Goal: Check status

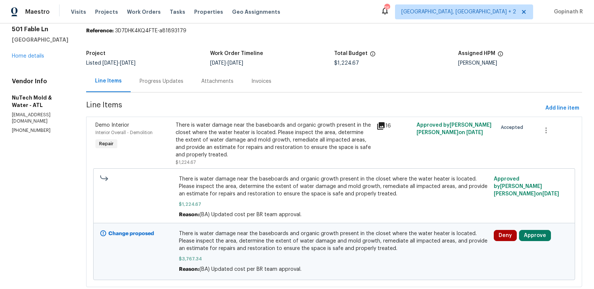
scroll to position [45, 0]
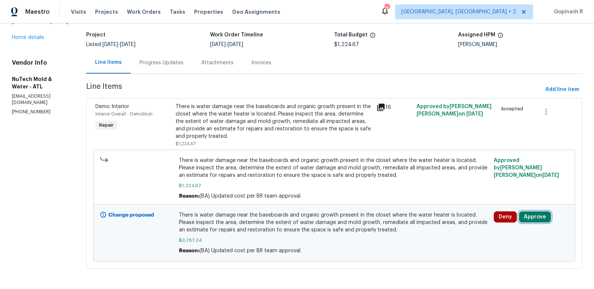
click at [538, 214] on button "Approve" at bounding box center [535, 216] width 32 height 11
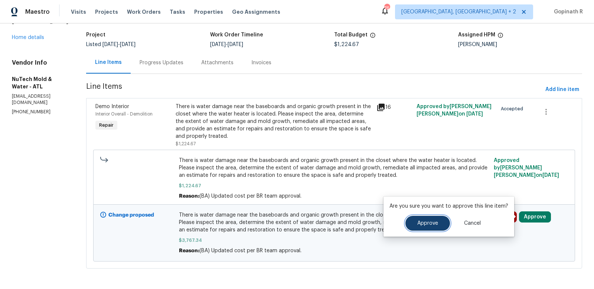
click at [435, 223] on span "Approve" at bounding box center [427, 224] width 21 height 6
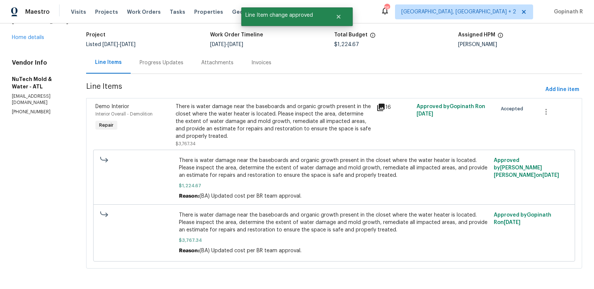
scroll to position [0, 0]
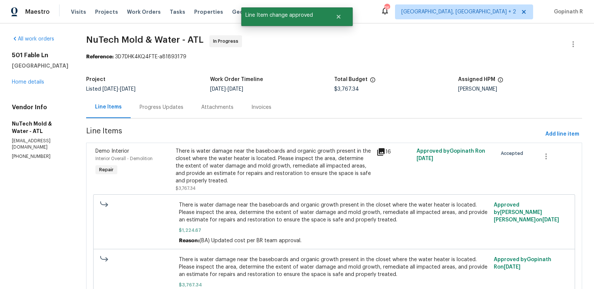
click at [125, 57] on div "Reference: 3D7DHK4KQ4FTE-a81893179" at bounding box center [334, 56] width 496 height 7
copy div "3D7DHK4KQ4FTE"
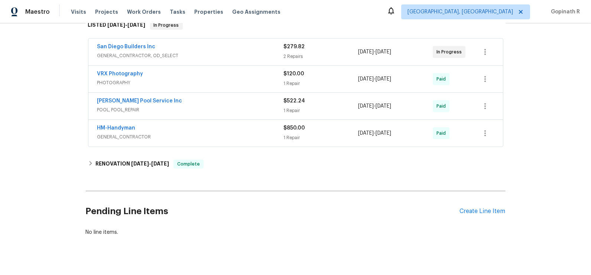
scroll to position [195, 0]
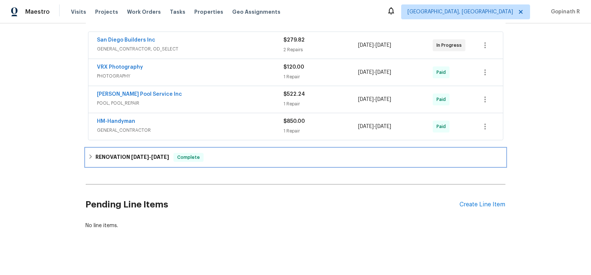
click at [162, 157] on span "[DATE]" at bounding box center [160, 156] width 18 height 5
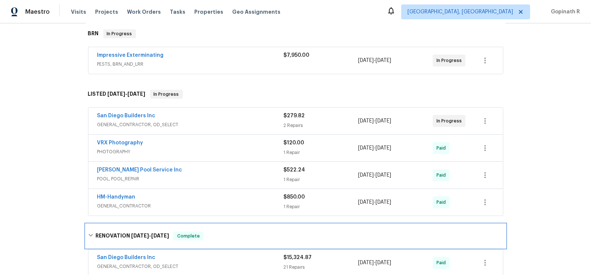
scroll to position [28, 0]
